Goal: Task Accomplishment & Management: Complete application form

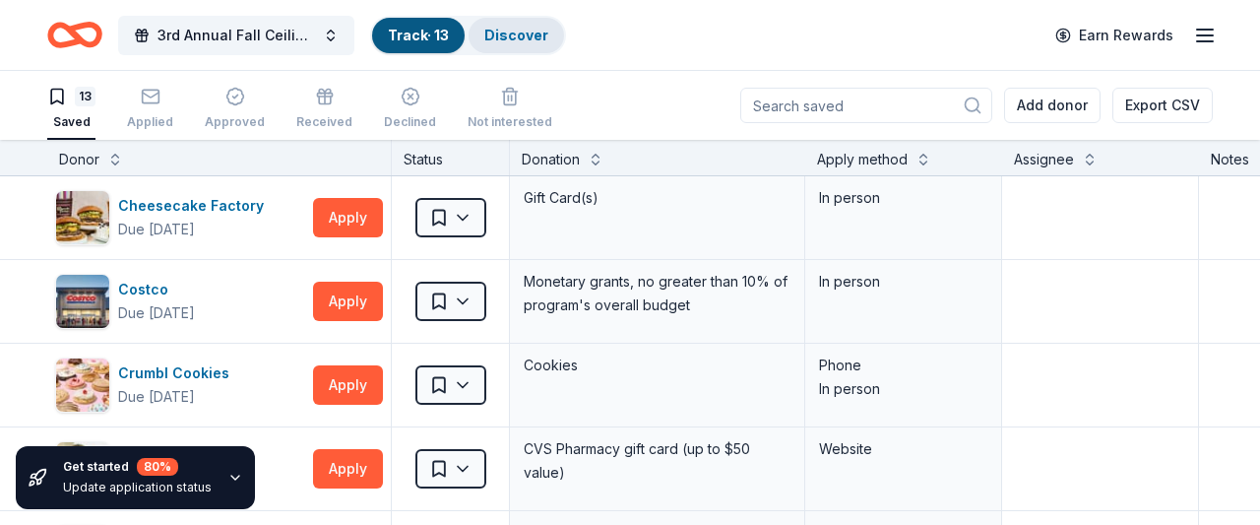
click at [499, 32] on link "Discover" at bounding box center [516, 35] width 64 height 17
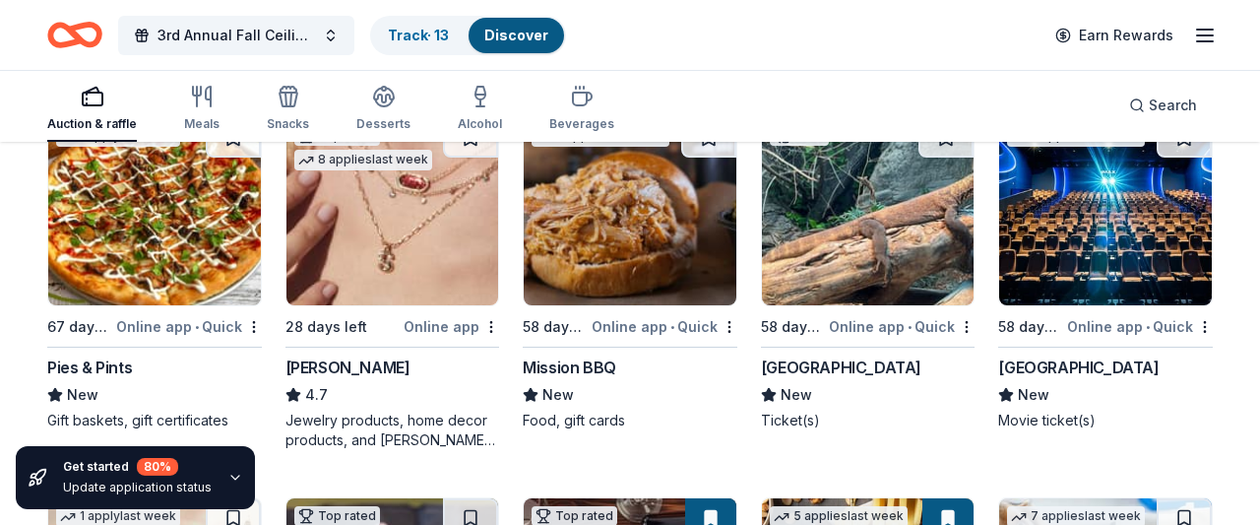
scroll to position [621, 0]
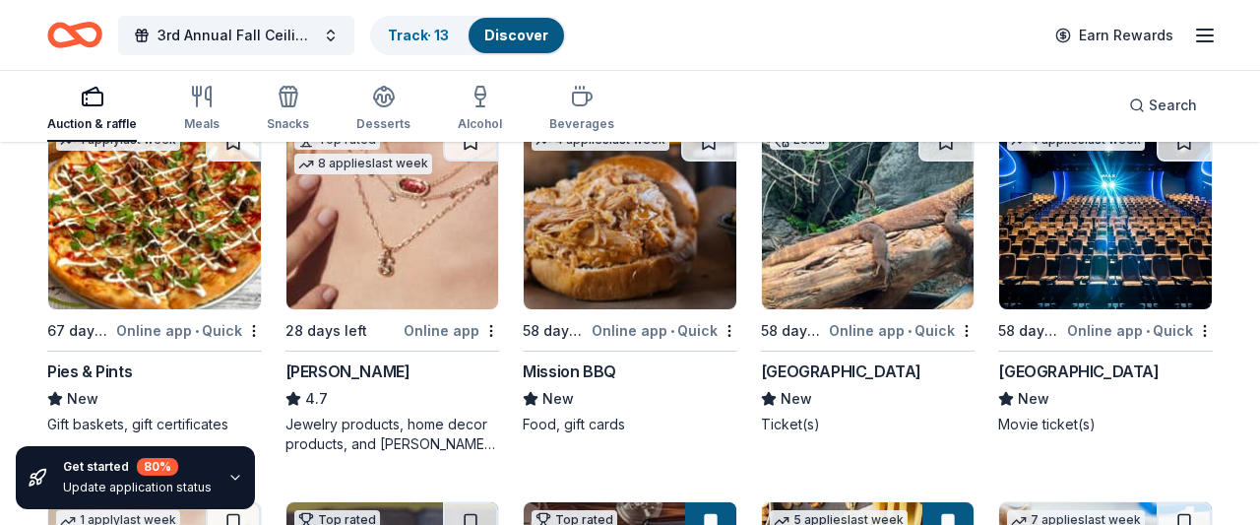
click at [306, 366] on div "[PERSON_NAME]" at bounding box center [347, 371] width 125 height 24
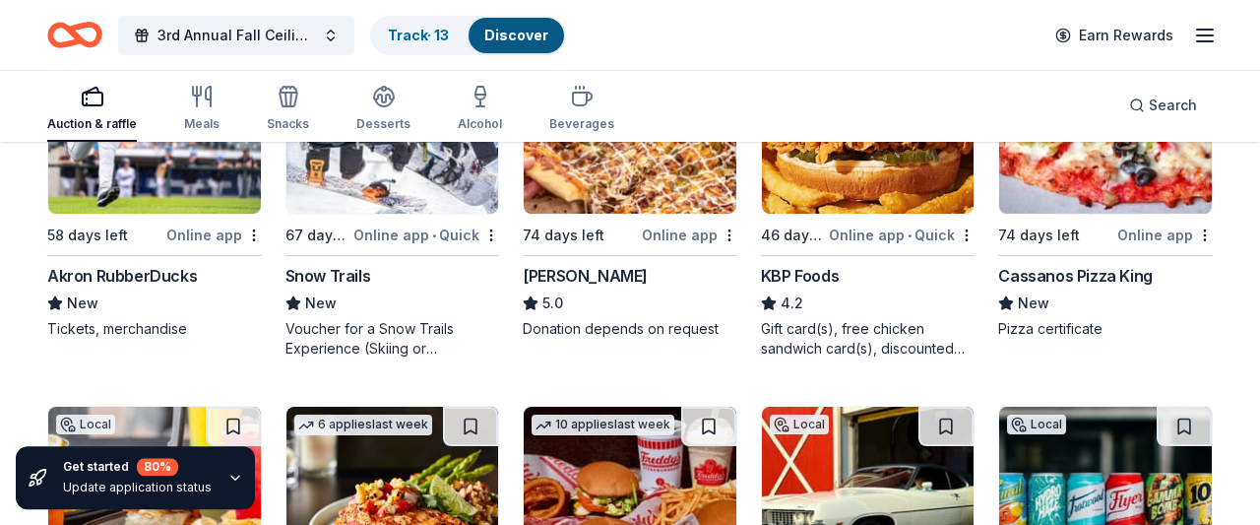
scroll to position [1477, 0]
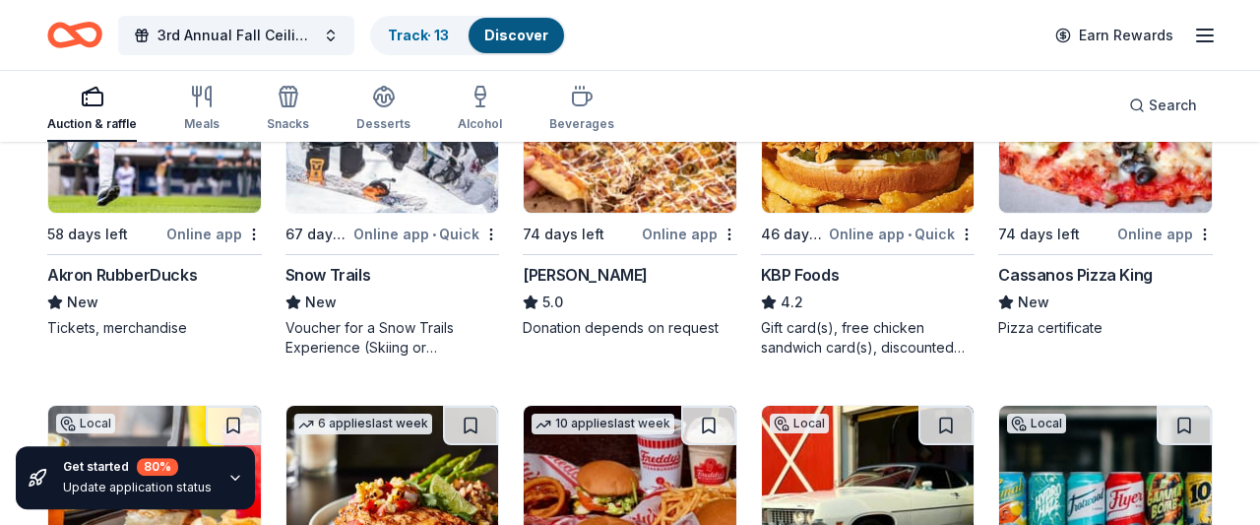
click at [148, 265] on div "Akron RubberDucks" at bounding box center [122, 275] width 150 height 24
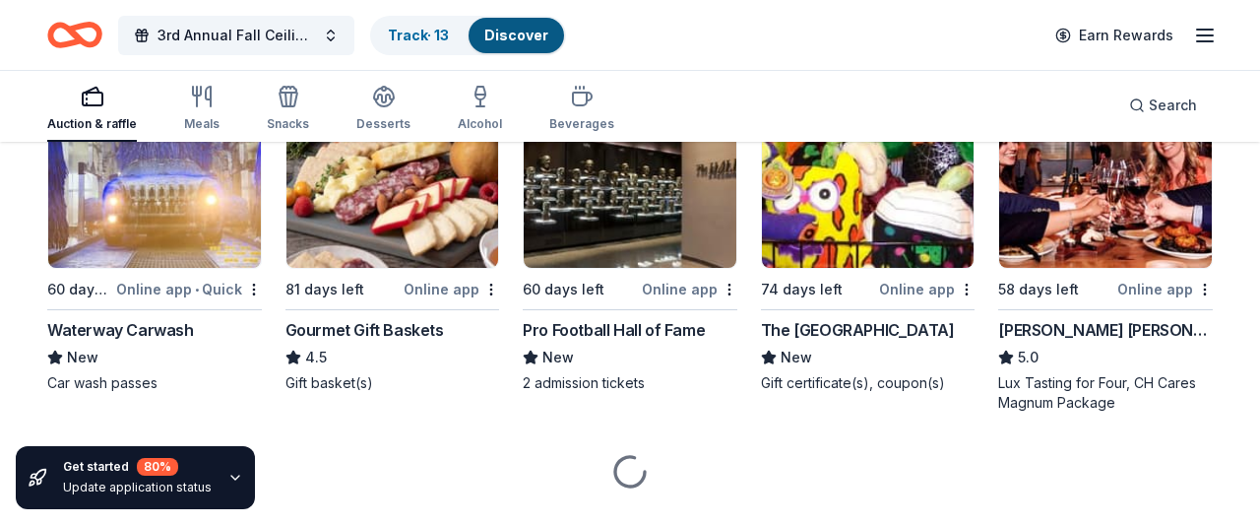
scroll to position [2184, 0]
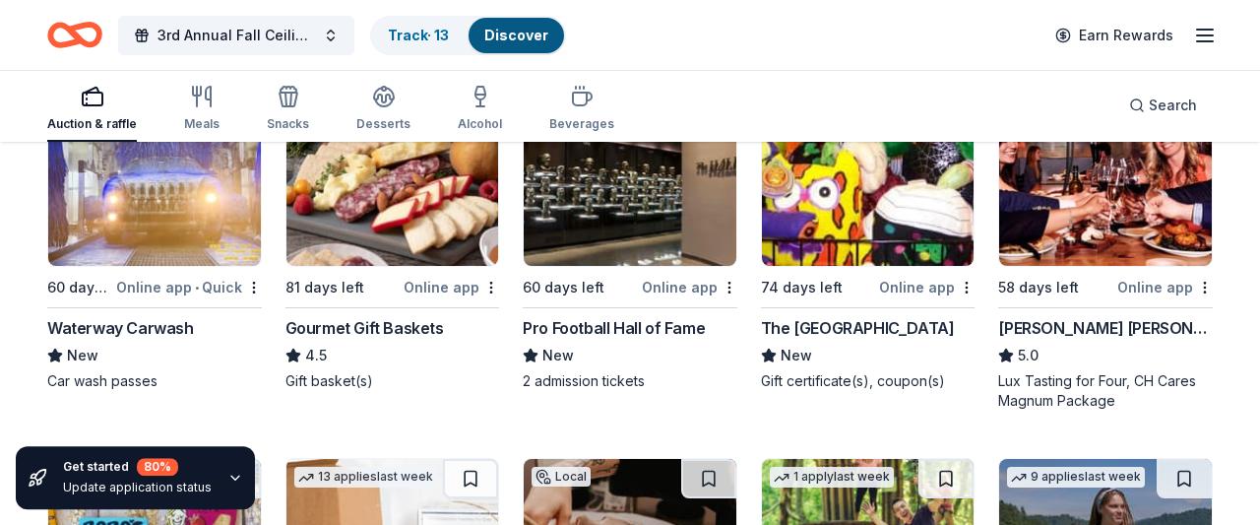
click at [339, 335] on div "Gourmet Gift Baskets" at bounding box center [364, 328] width 158 height 24
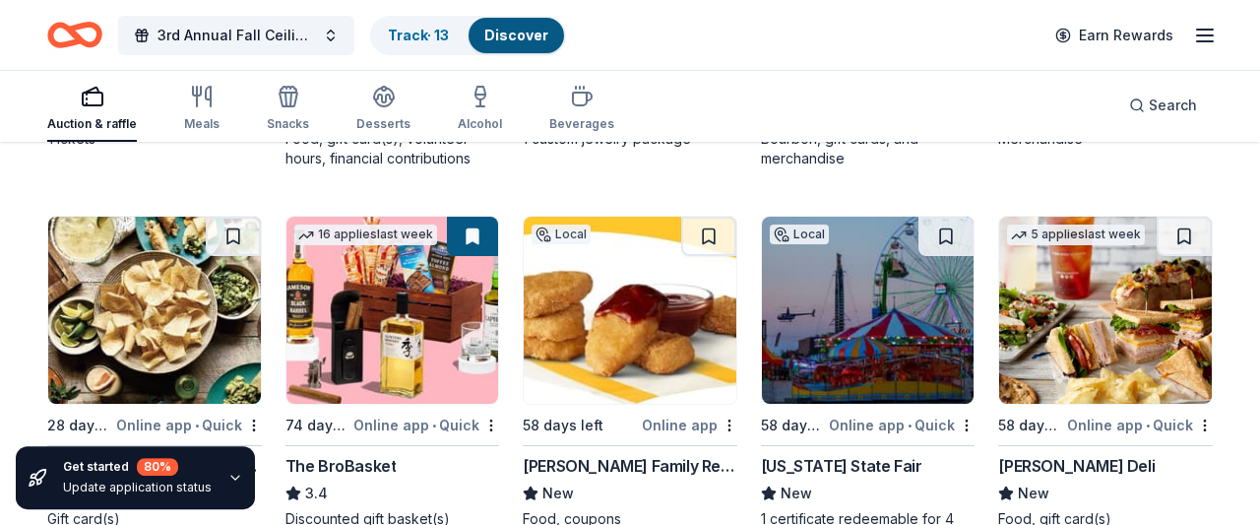
scroll to position [3642, 0]
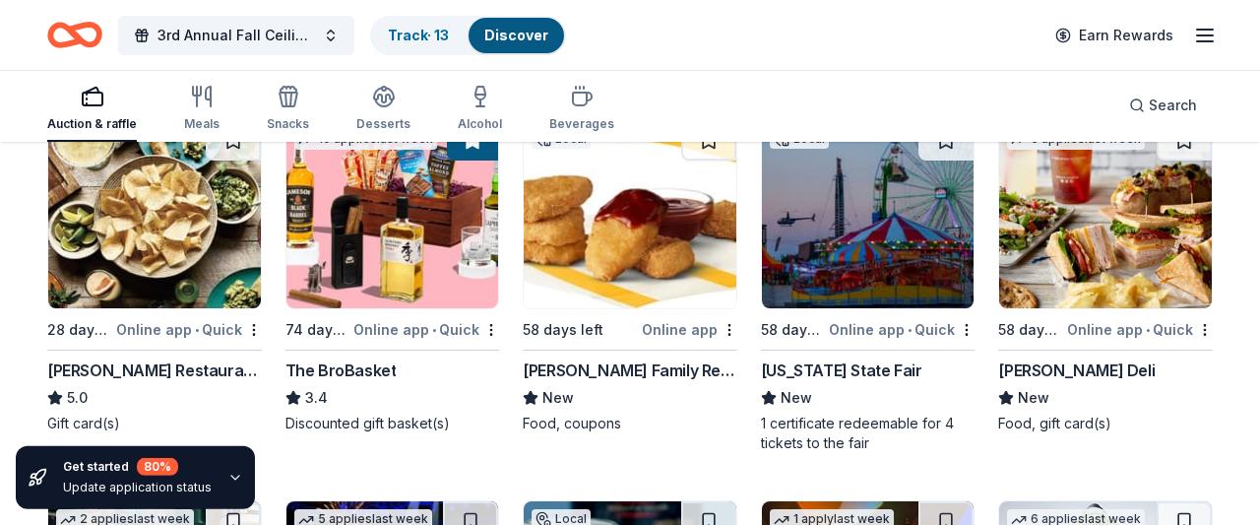
click at [326, 358] on div "The BroBasket" at bounding box center [340, 370] width 111 height 24
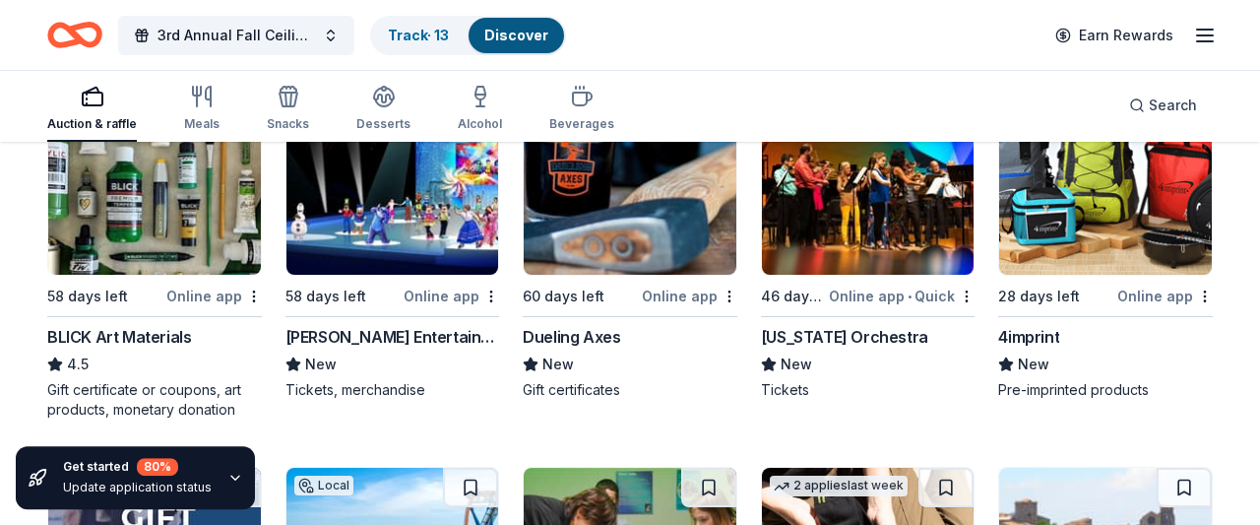
scroll to position [4056, 0]
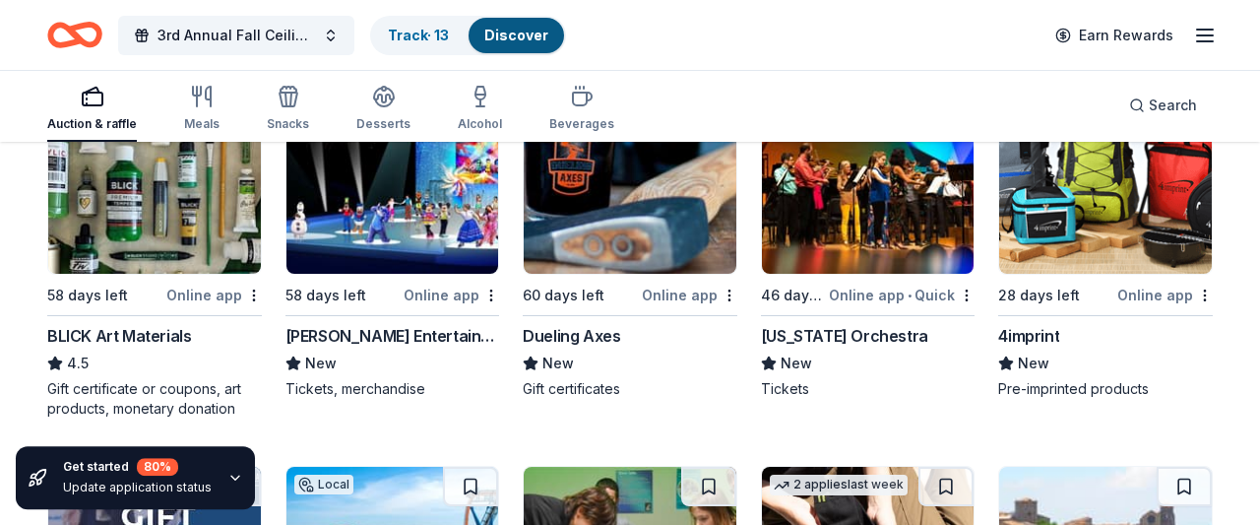
click at [567, 336] on div "Dueling Axes" at bounding box center [571, 336] width 97 height 24
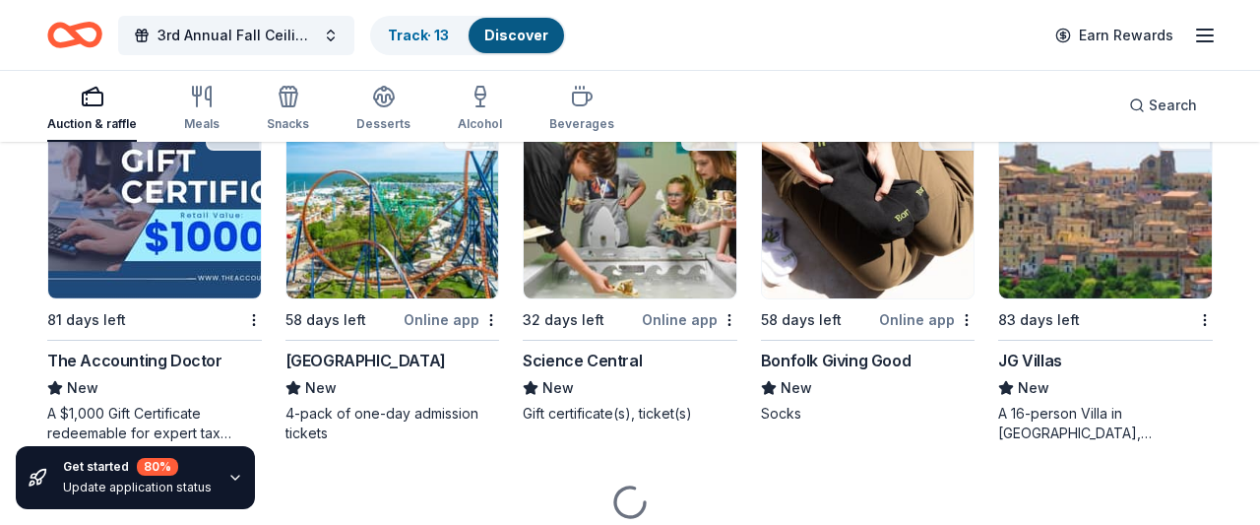
scroll to position [4421, 0]
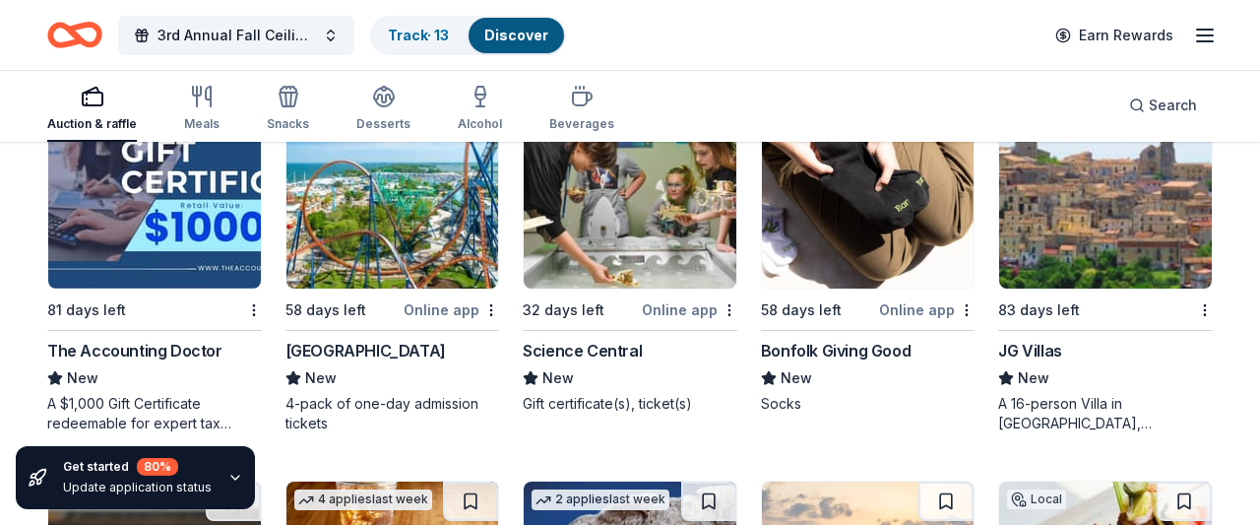
click at [336, 359] on div "Cedar Point New 4-pack of one-day admission tickets" at bounding box center [392, 386] width 215 height 94
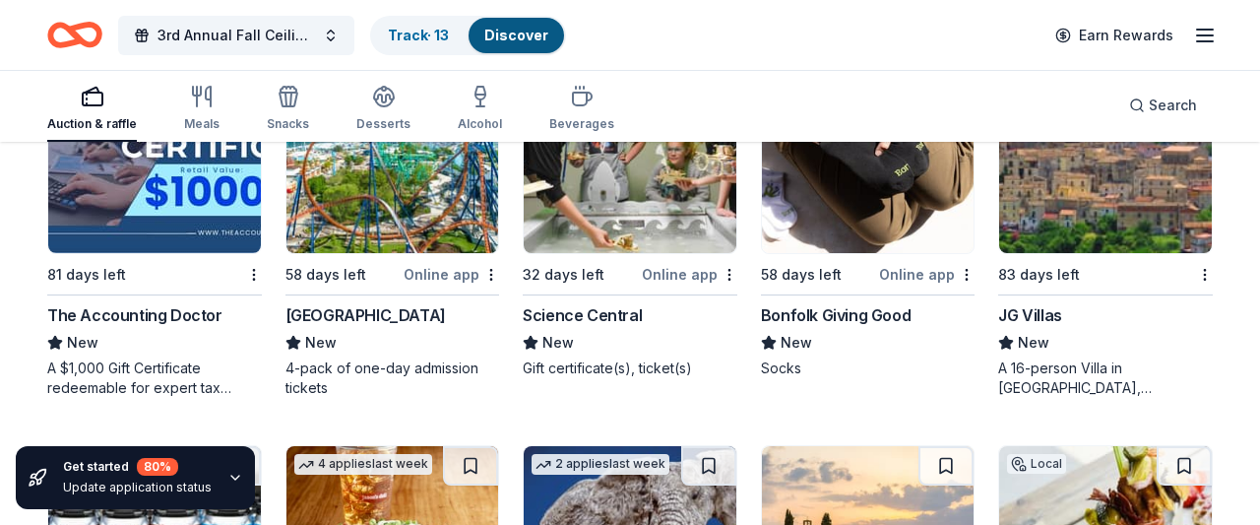
scroll to position [4458, 0]
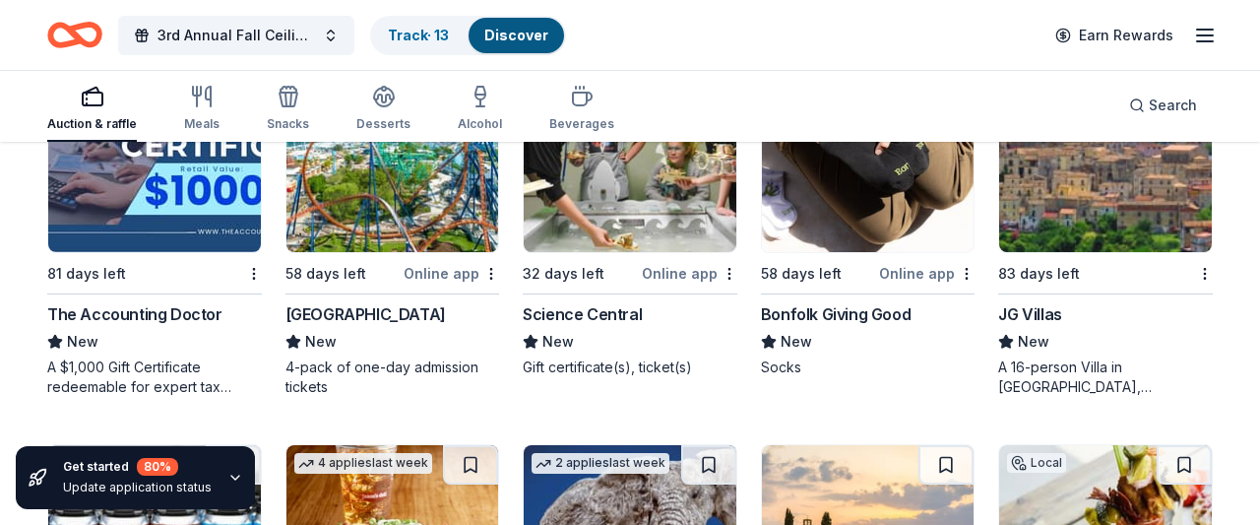
click at [844, 310] on div "Bonfolk Giving Good" at bounding box center [836, 314] width 150 height 24
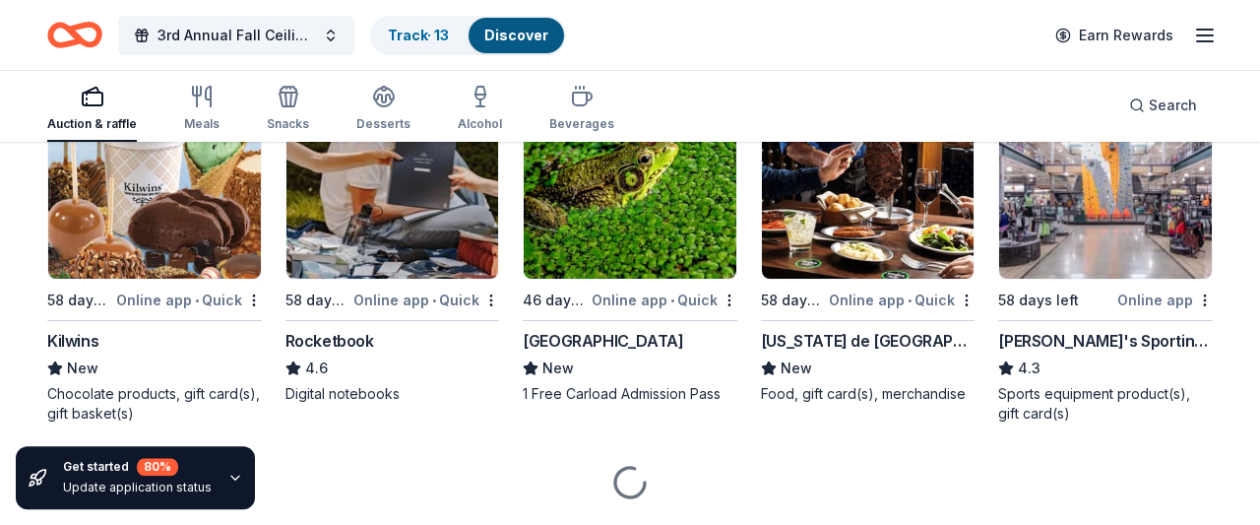
scroll to position [7490, 0]
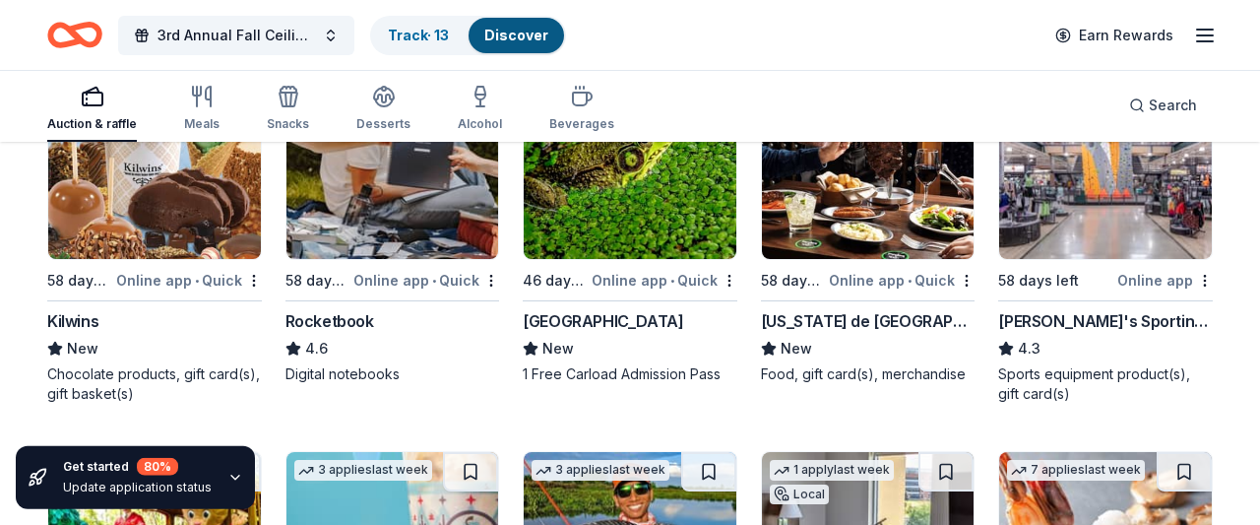
click at [101, 364] on div "Chocolate products, gift card(s), gift basket(s)" at bounding box center [154, 383] width 215 height 39
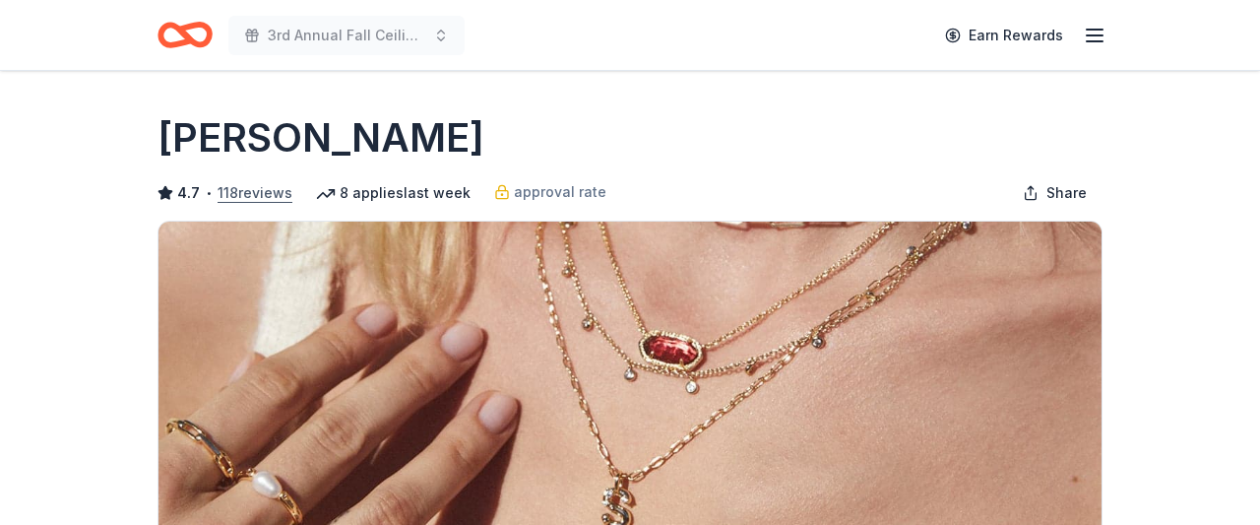
click at [233, 192] on button "118 reviews" at bounding box center [255, 193] width 75 height 24
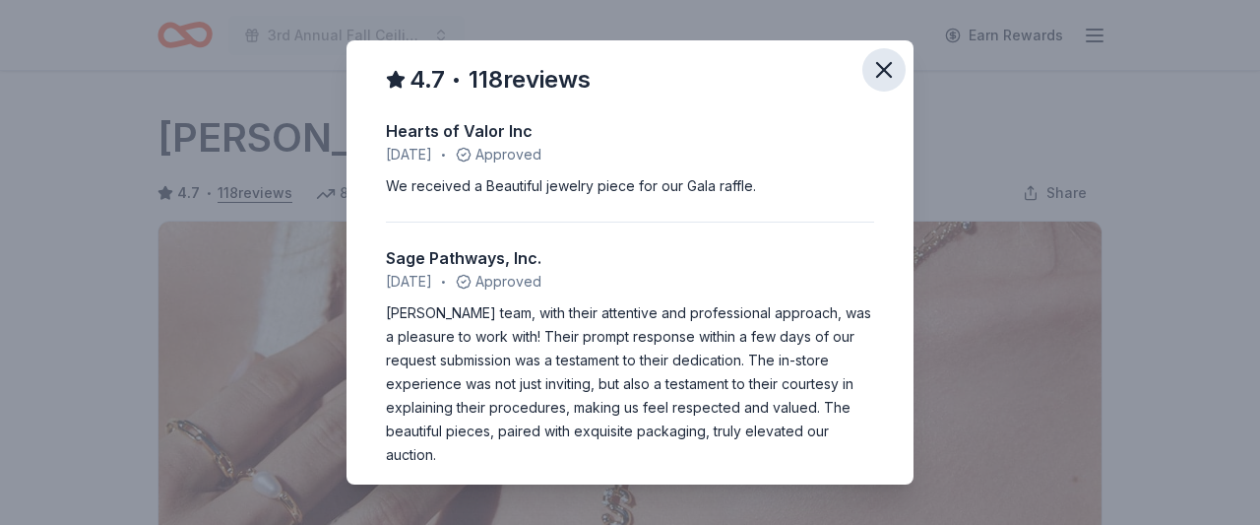
click at [889, 76] on icon "button" at bounding box center [884, 70] width 14 height 14
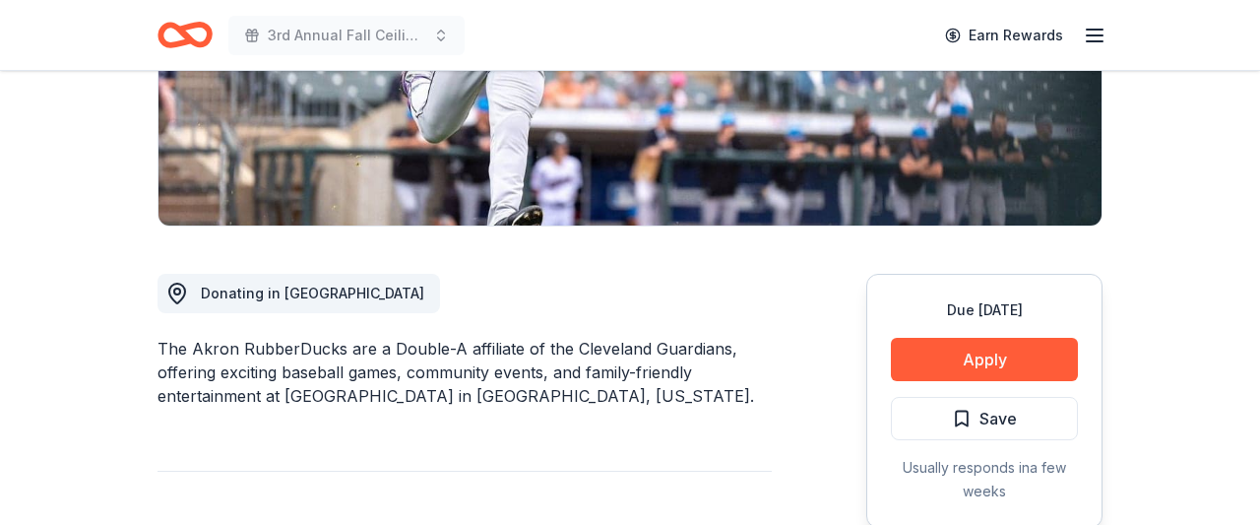
scroll to position [374, 0]
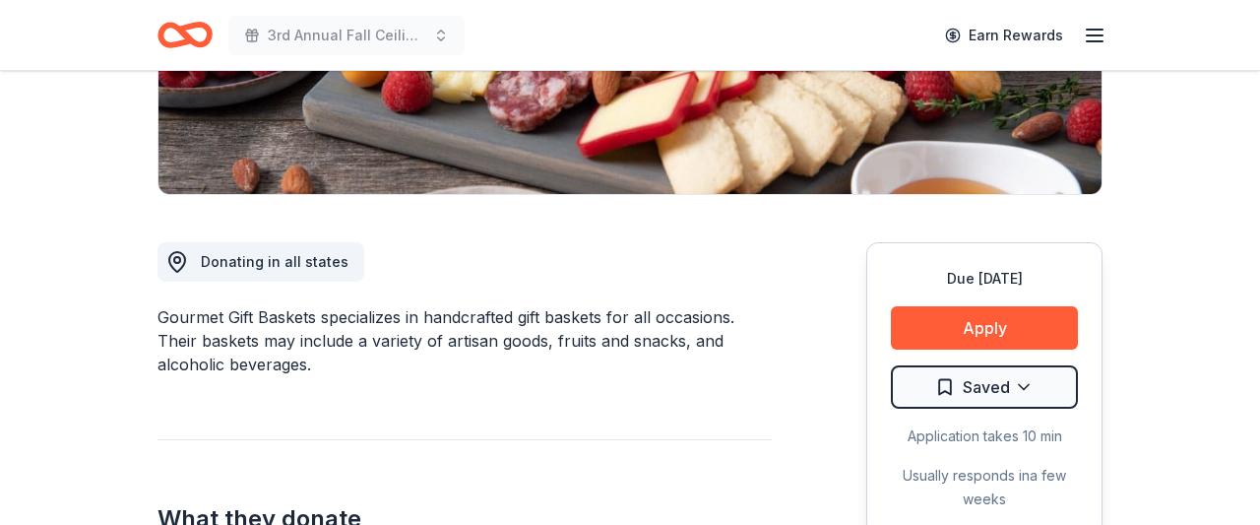
scroll to position [413, 0]
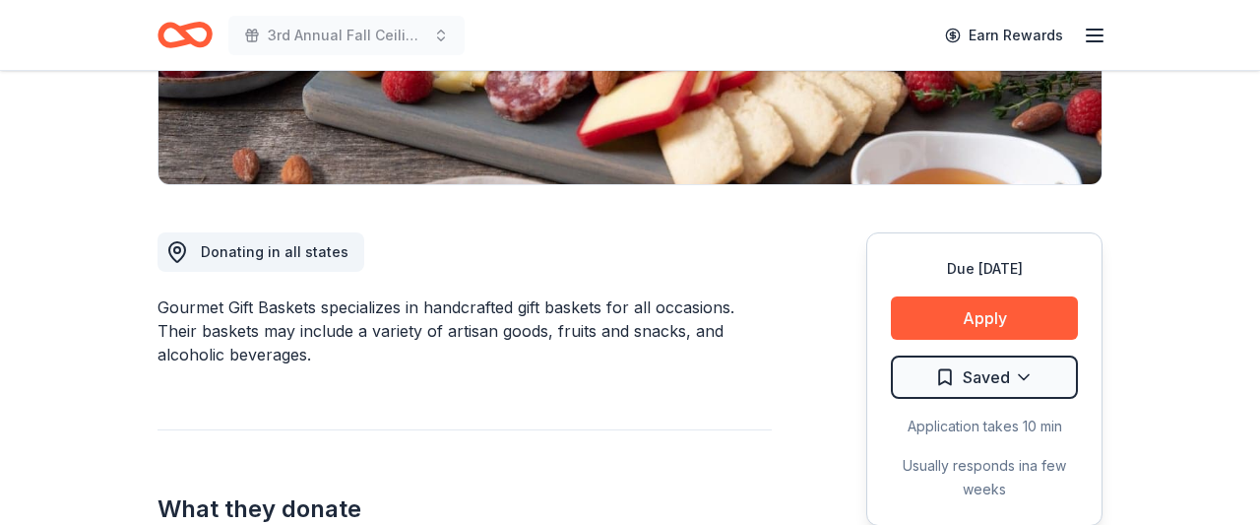
click at [966, 318] on button "Apply" at bounding box center [984, 317] width 187 height 43
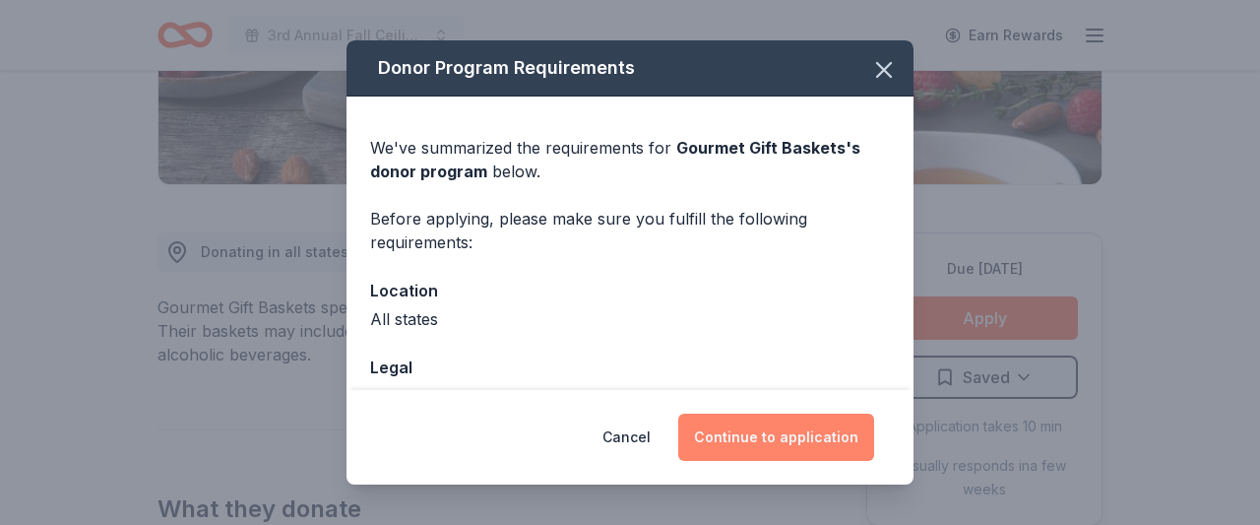
click at [814, 421] on button "Continue to application" at bounding box center [776, 436] width 196 height 47
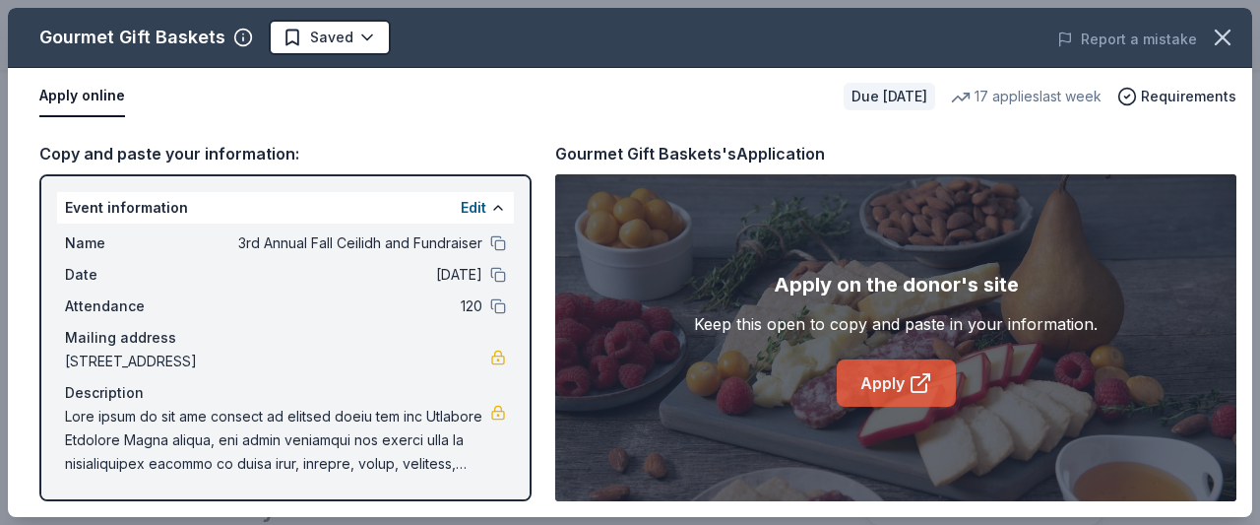
click at [869, 382] on link "Apply" at bounding box center [896, 382] width 119 height 47
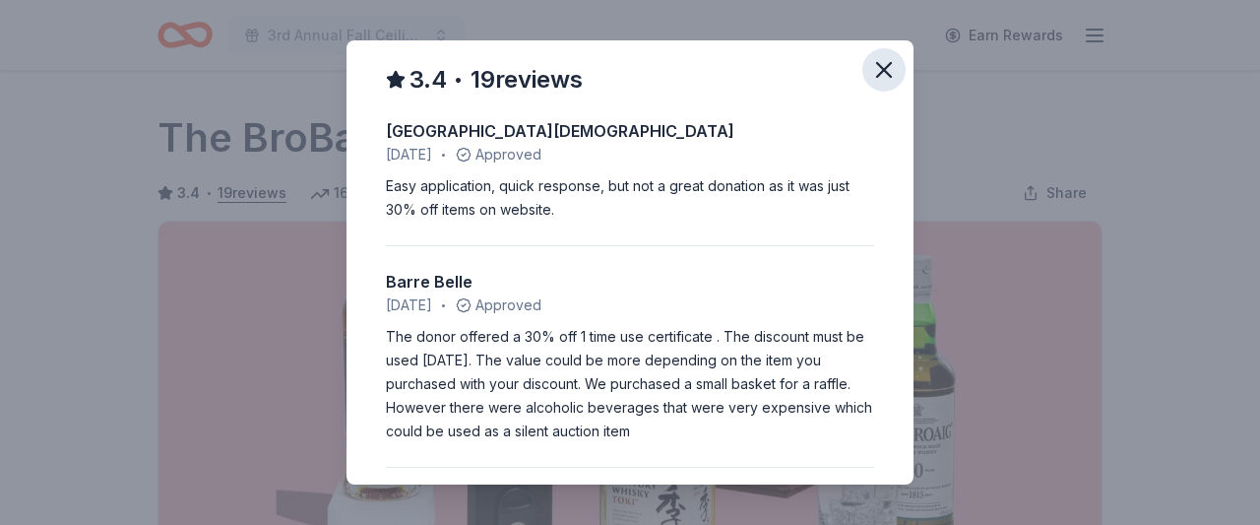
click at [889, 68] on icon "button" at bounding box center [884, 70] width 28 height 28
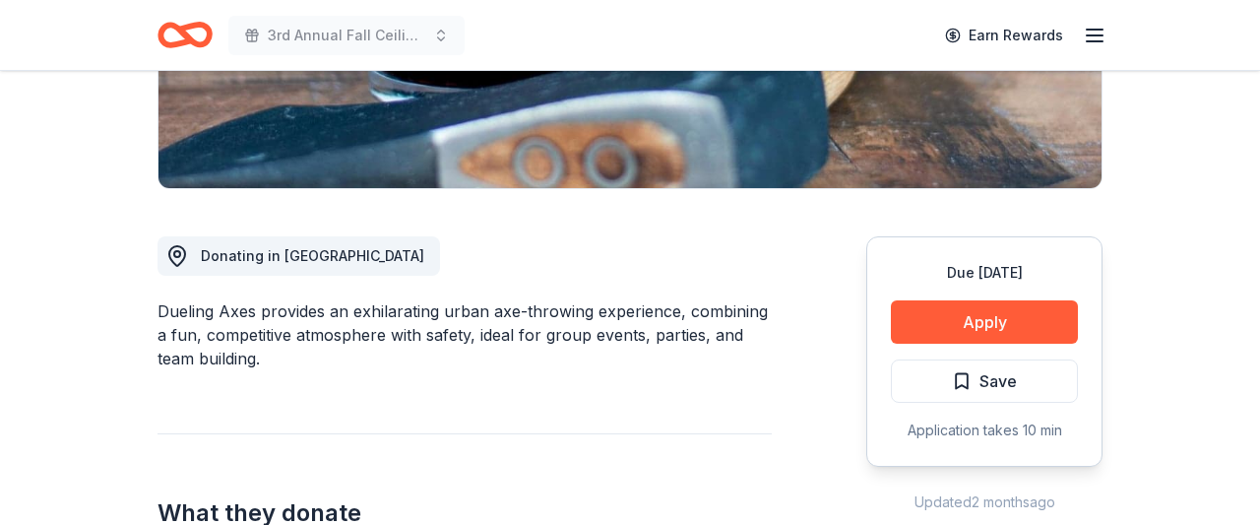
scroll to position [436, 0]
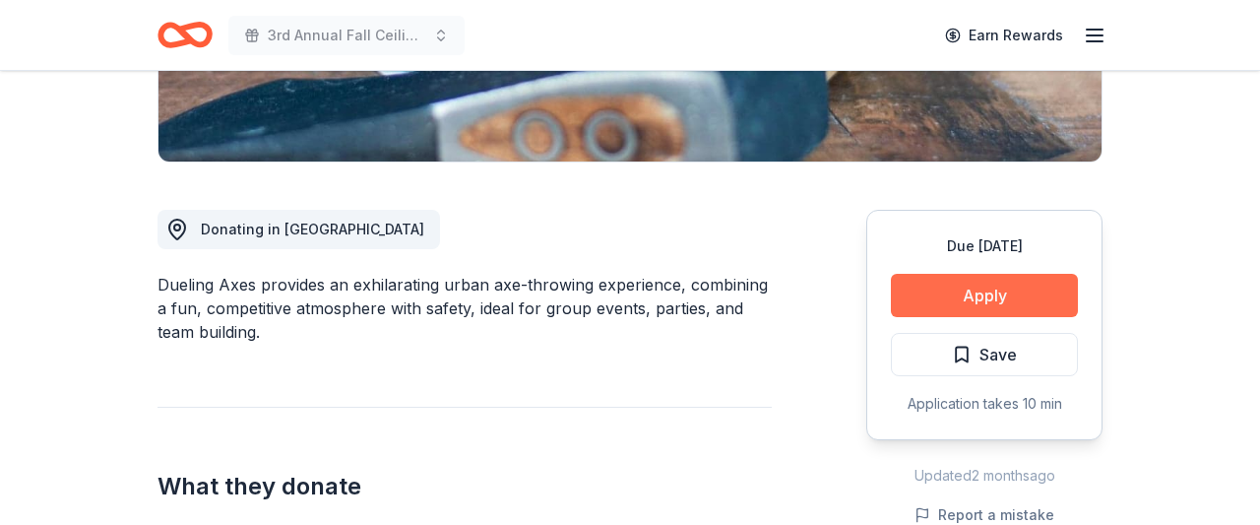
click at [983, 305] on button "Apply" at bounding box center [984, 295] width 187 height 43
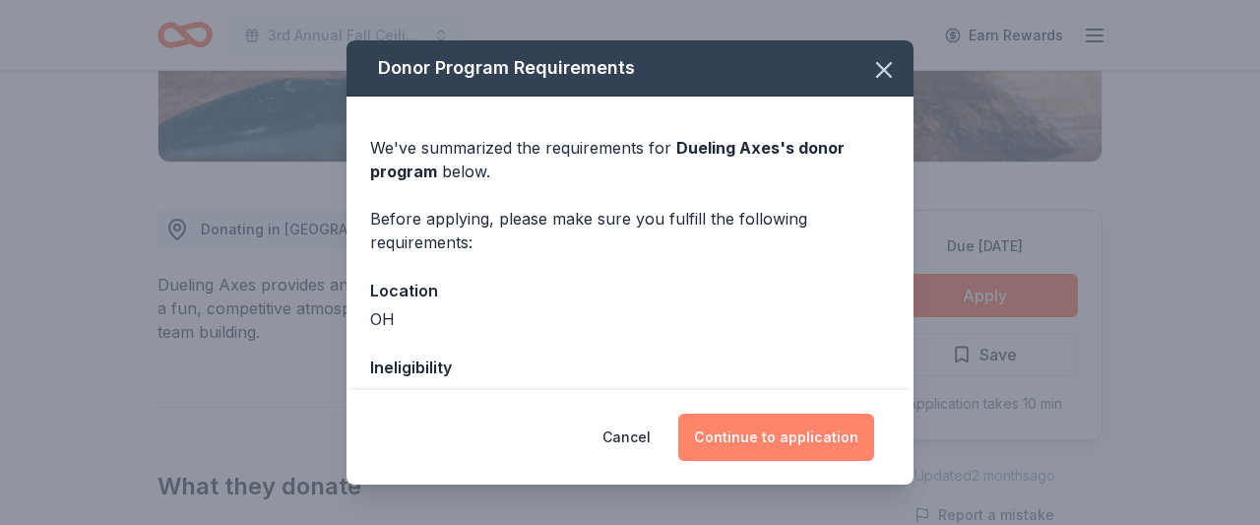
click at [786, 432] on button "Continue to application" at bounding box center [776, 436] width 196 height 47
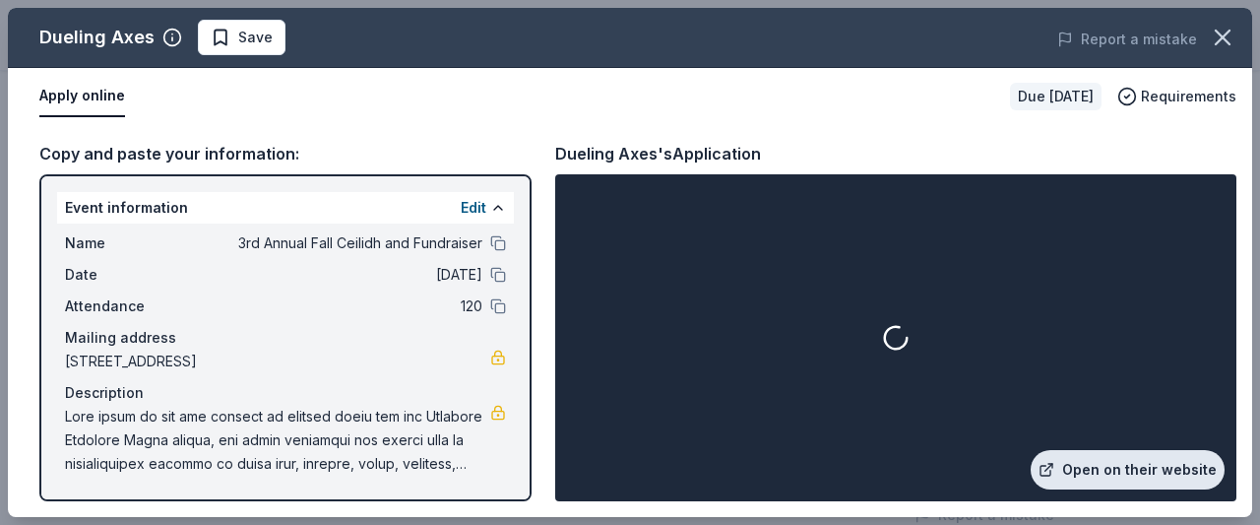
click at [1116, 458] on link "Open on their website" at bounding box center [1127, 469] width 194 height 39
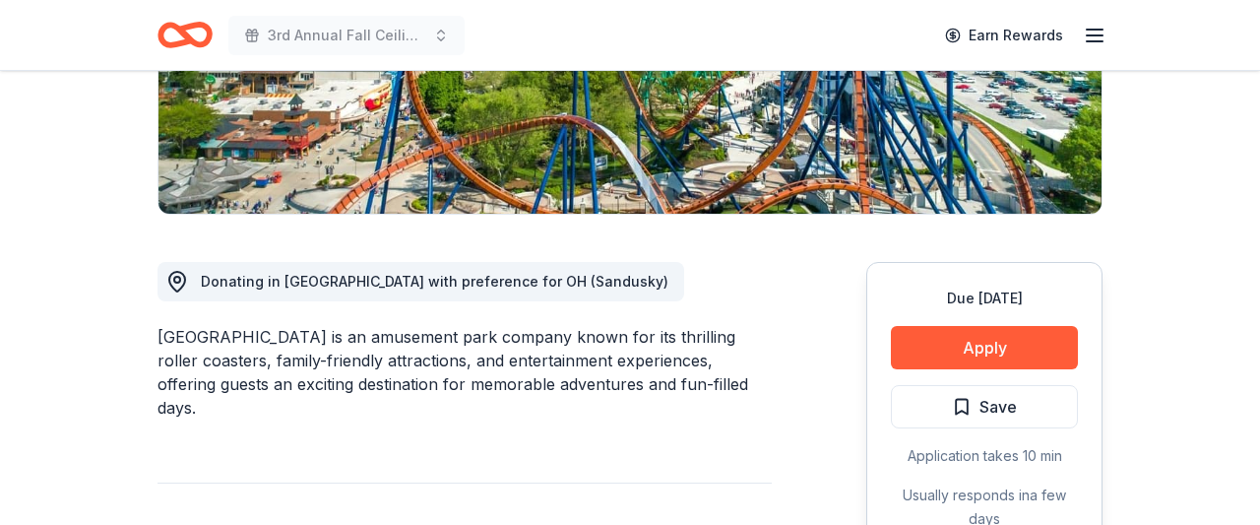
scroll to position [413, 0]
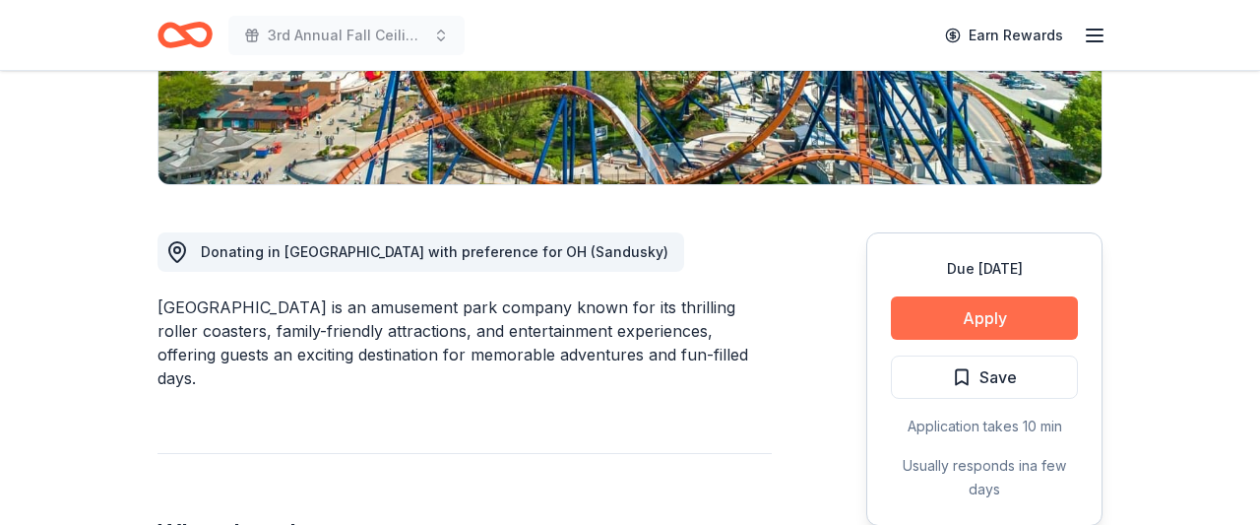
click at [1012, 331] on button "Apply" at bounding box center [984, 317] width 187 height 43
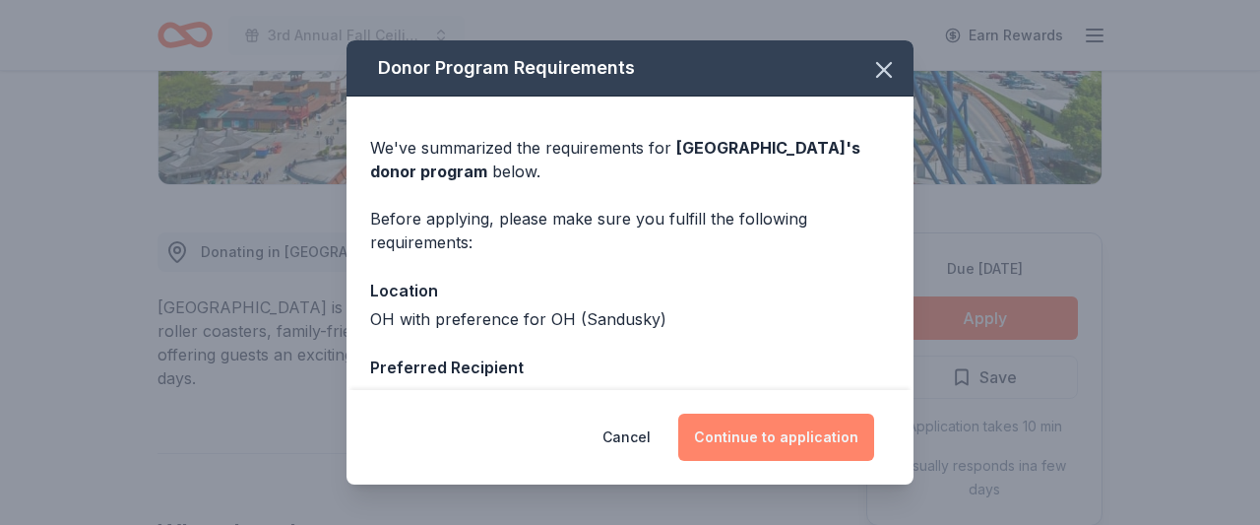
click at [824, 435] on button "Continue to application" at bounding box center [776, 436] width 196 height 47
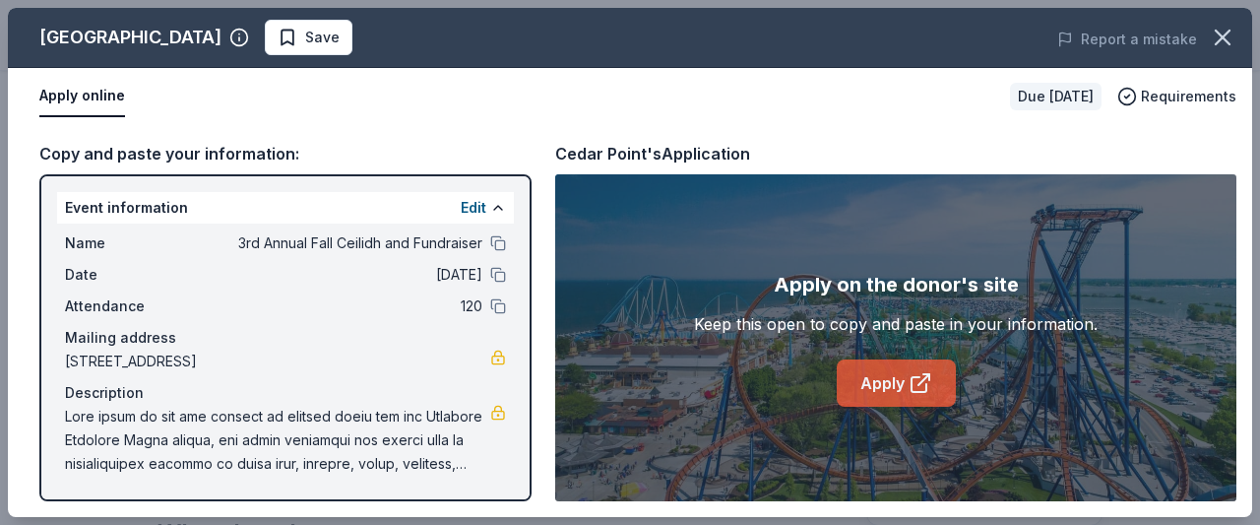
click at [880, 377] on link "Apply" at bounding box center [896, 382] width 119 height 47
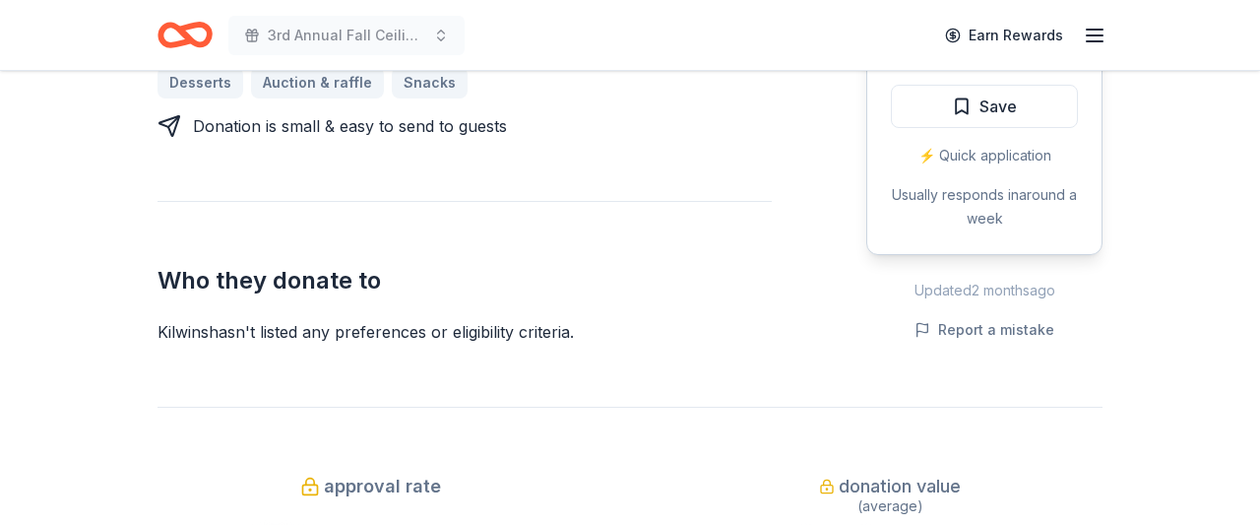
scroll to position [711, 0]
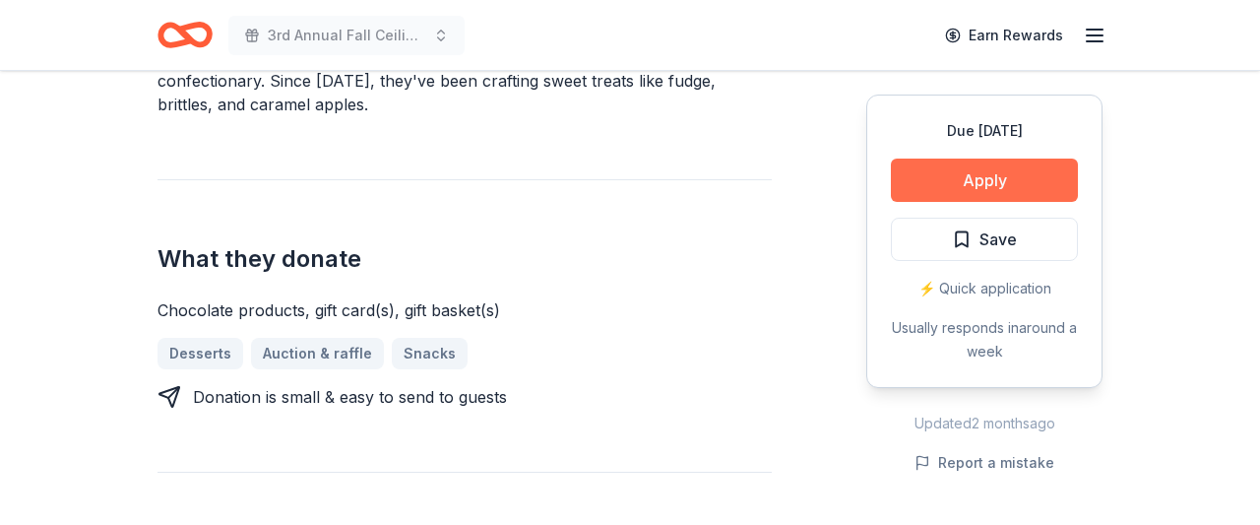
click at [1013, 179] on button "Apply" at bounding box center [984, 179] width 187 height 43
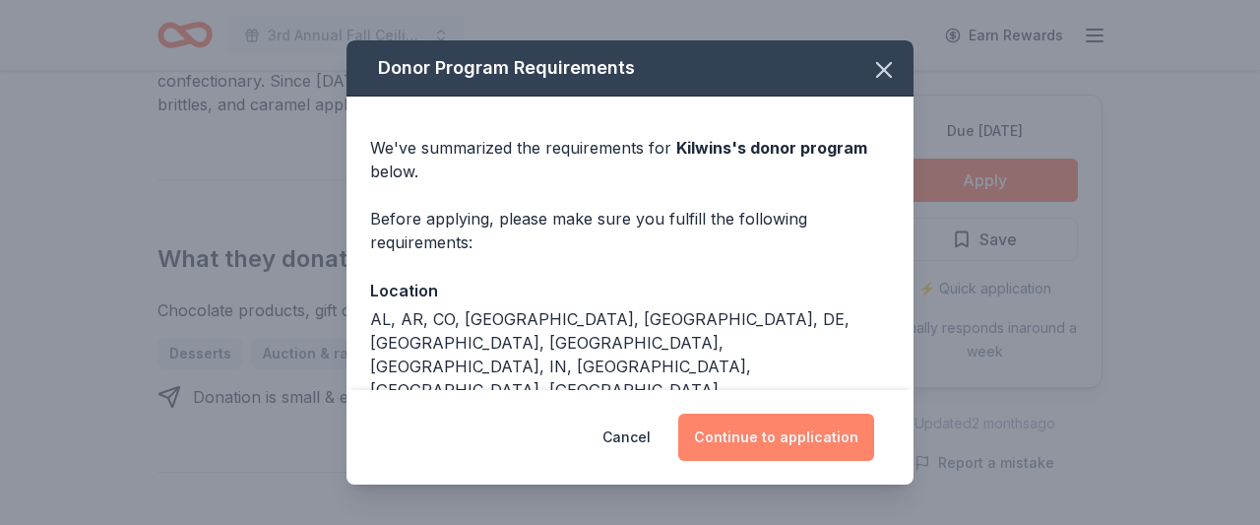
click at [799, 428] on button "Continue to application" at bounding box center [776, 436] width 196 height 47
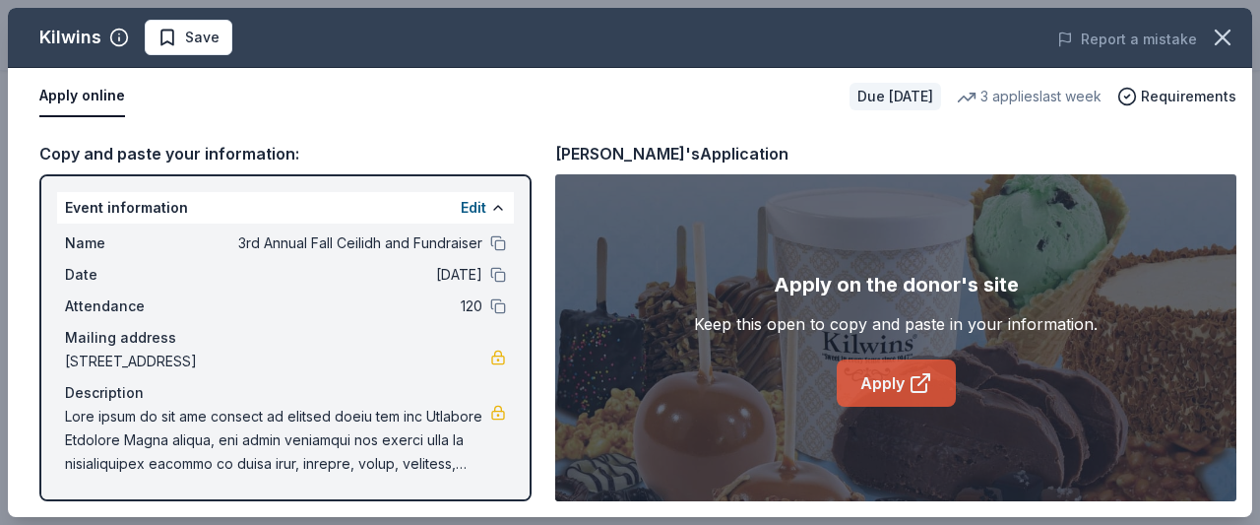
click at [908, 373] on icon at bounding box center [920, 383] width 24 height 24
